Goal: Answer question/provide support: Share knowledge or assist other users

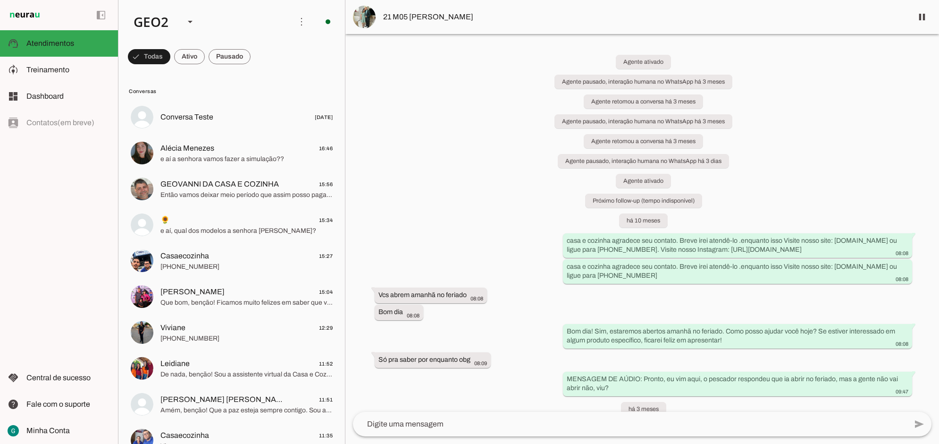
click at [503, 183] on div "Agente ativado Agente pausado, interação humana no WhatsApp há 3 meses Agente r…" at bounding box center [643, 223] width 594 height 378
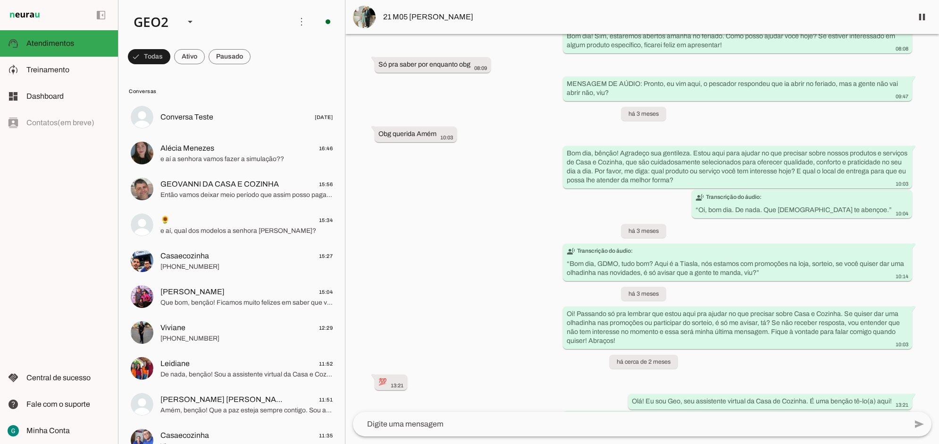
scroll to position [472, 0]
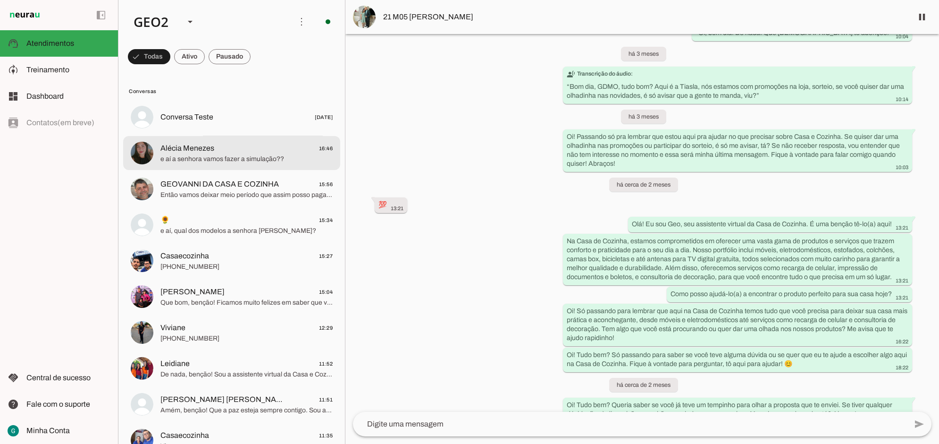
click at [205, 156] on span "e aí a senhora vamos fazer a simulação??" at bounding box center [247, 158] width 172 height 9
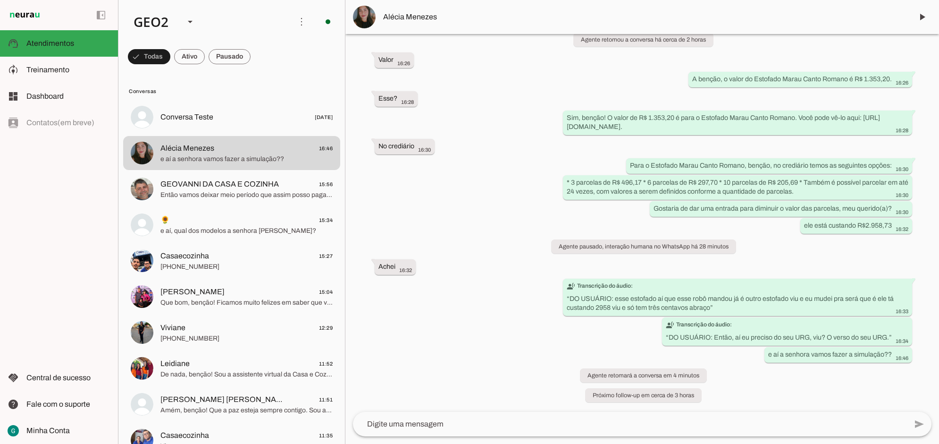
scroll to position [1747, 0]
click at [537, 225] on div "Agente ativado Agente ativado há cerca de 3 horas Boa tarde 14:06 Boa tarde, be…" at bounding box center [643, 223] width 594 height 378
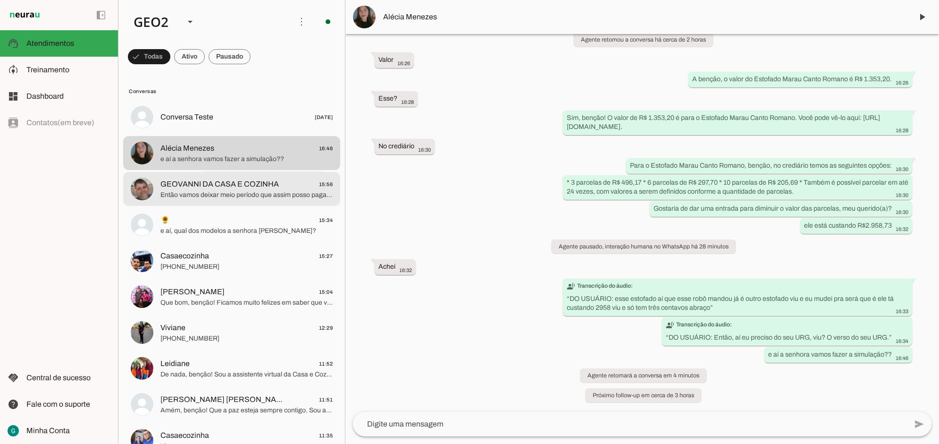
click at [237, 187] on span "GEOVANNI DA CASA E COZINHA" at bounding box center [220, 183] width 118 height 11
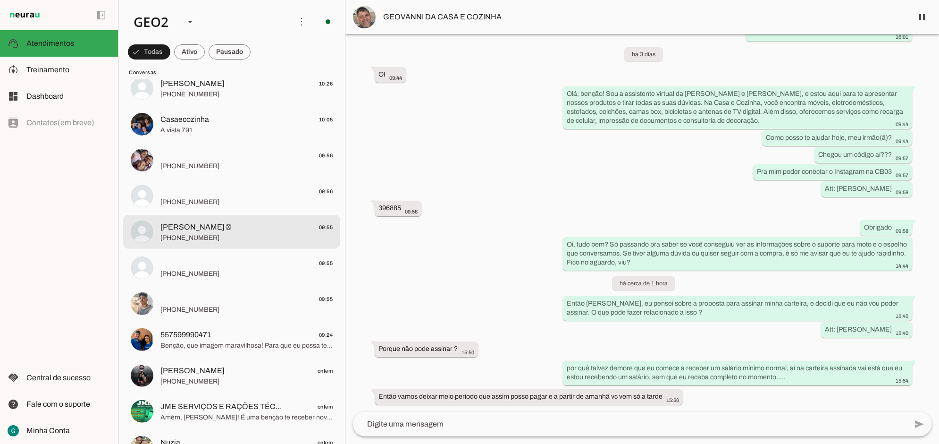
scroll to position [590, 0]
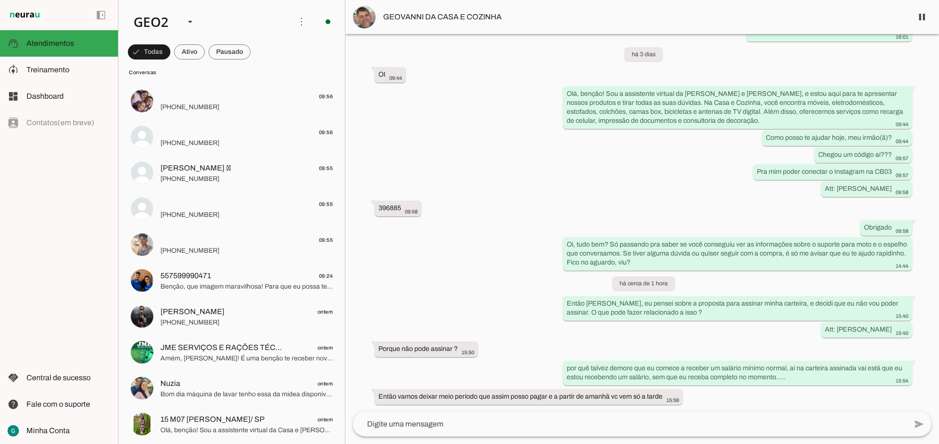
click at [512, 278] on div "Agente ativado Agente pausado, interação humana no WhatsApp há 9 meses Agente a…" at bounding box center [643, 223] width 594 height 378
click at [454, 282] on div "Agente ativado Agente pausado, interação humana no WhatsApp há 9 meses Agente a…" at bounding box center [643, 223] width 594 height 378
click at [456, 146] on div "Agente ativado Agente pausado, interação humana no WhatsApp há 9 meses Agente a…" at bounding box center [643, 223] width 594 height 378
click at [458, 175] on div "Agente ativado Agente pausado, interação humana no WhatsApp há 9 meses Agente a…" at bounding box center [643, 223] width 594 height 378
click at [464, 277] on div "Agente ativado Agente pausado, interação humana no WhatsApp há 9 meses Agente a…" at bounding box center [643, 223] width 594 height 378
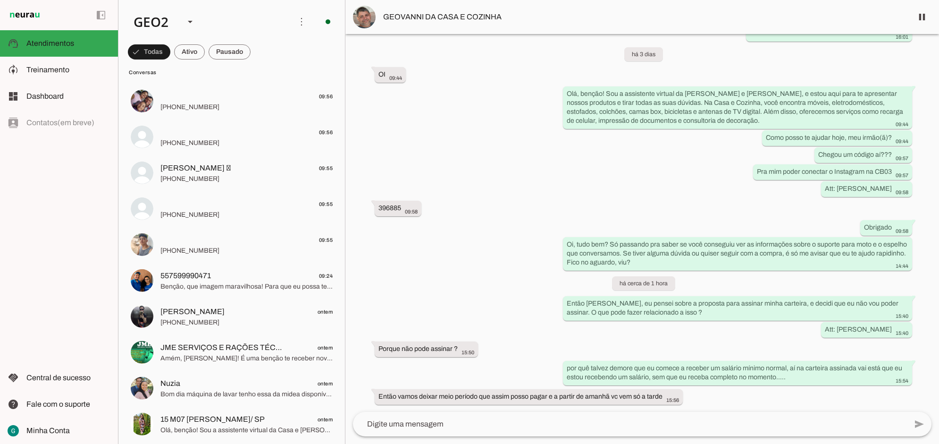
click at [650, 328] on div "Agente ativado Agente pausado, interação humana no WhatsApp há 9 meses Agente a…" at bounding box center [643, 223] width 594 height 378
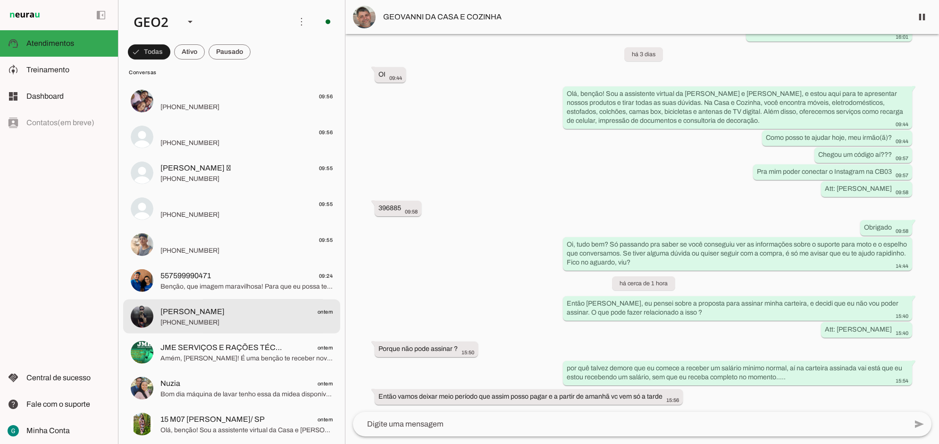
click at [216, 313] on span "[PERSON_NAME] ontem" at bounding box center [247, 311] width 172 height 12
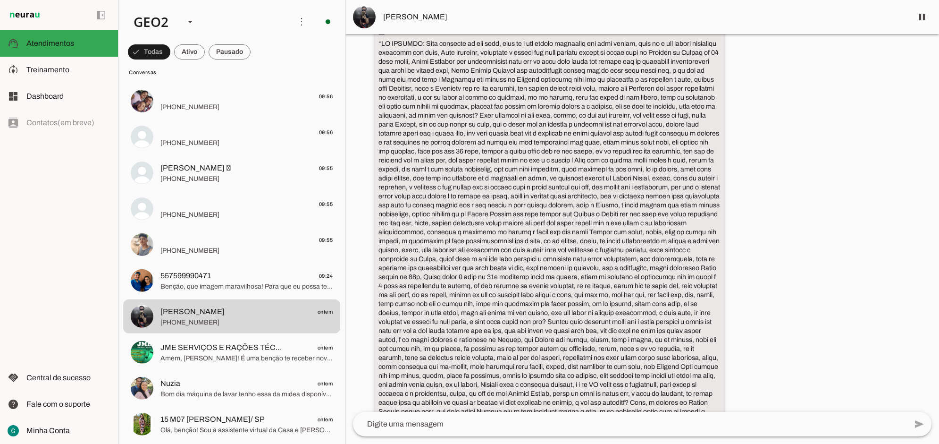
scroll to position [431, 0]
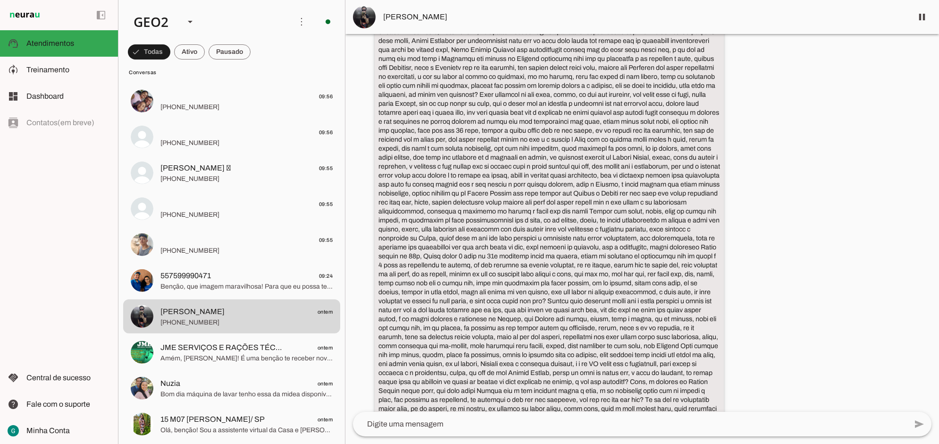
drag, startPoint x: 499, startPoint y: 137, endPoint x: 659, endPoint y: 138, distance: 160.5
click at [0, 0] on slot "transcribe Transcrição do áudio: “ ”" at bounding box center [0, 0] width 0 height 0
click at [369, 21] on img at bounding box center [364, 17] width 23 height 23
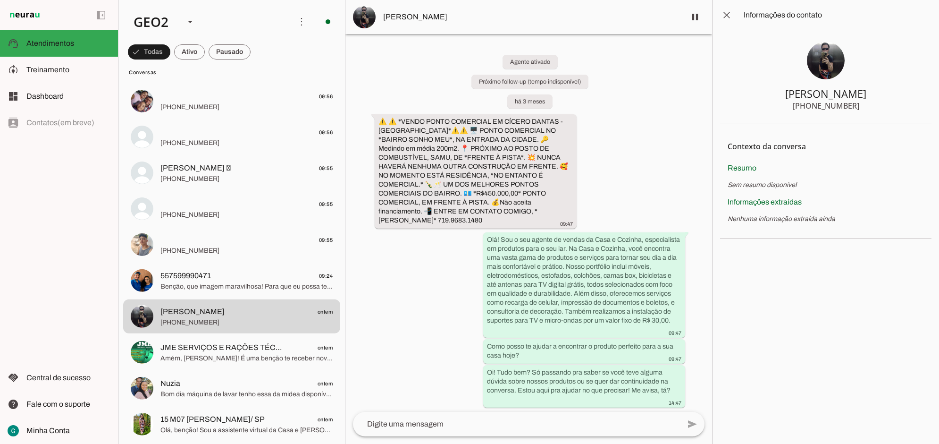
click at [823, 60] on img at bounding box center [826, 61] width 38 height 38
click at [735, 17] on span at bounding box center [727, 15] width 23 height 23
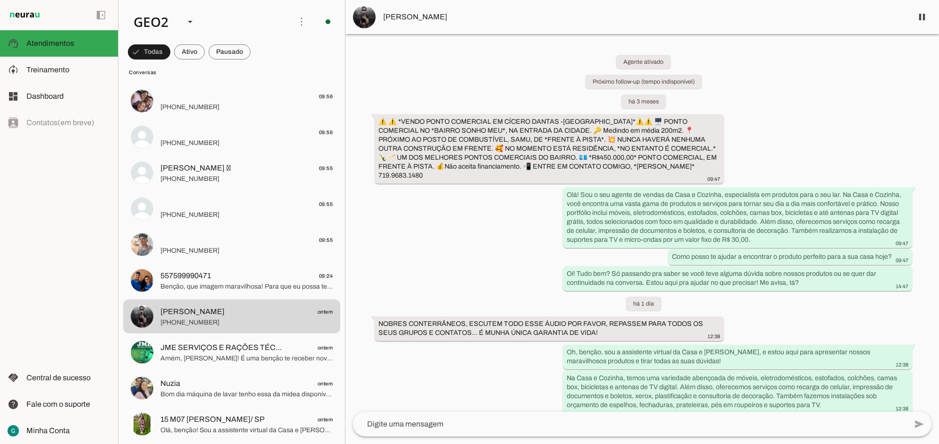
click at [865, 133] on div "Agente ativado Próximo follow-up (tempo indisponível) há 3 meses ⚠️ ⚠️ *VENDO P…" at bounding box center [643, 223] width 594 height 378
click at [453, 221] on div "Agente ativado Próximo follow-up (tempo indisponível) há 3 meses ⚠️ ⚠️ *VENDO P…" at bounding box center [643, 223] width 594 height 378
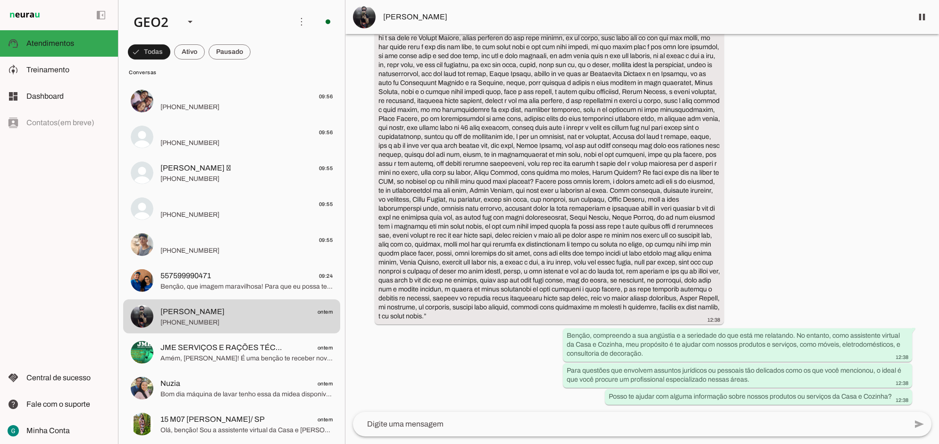
scroll to position [1124, 0]
click at [758, 214] on div "Agente ativado Próximo follow-up (tempo indisponível) há 3 meses ⚠️ ⚠️ *VENDO P…" at bounding box center [643, 223] width 594 height 378
